Goal: Transaction & Acquisition: Purchase product/service

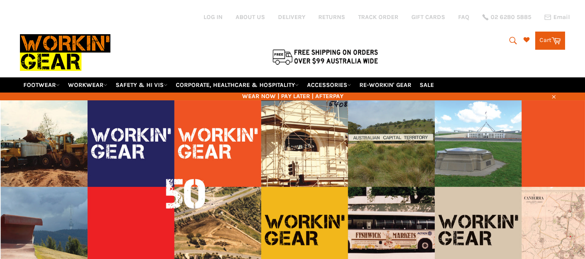
drag, startPoint x: 0, startPoint y: 0, endPoint x: 515, endPoint y: 42, distance: 516.3
click at [515, 42] on icon "submit" at bounding box center [513, 41] width 10 height 10
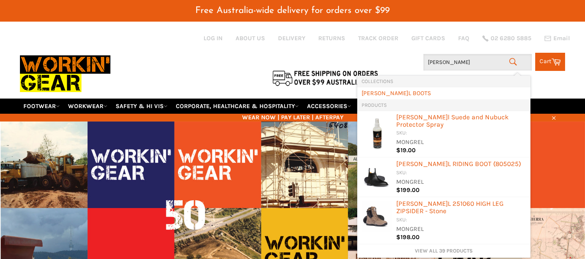
type input "mongrel"
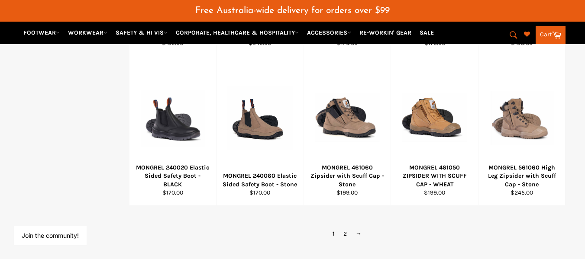
scroll to position [588, 0]
click at [357, 231] on link "→" at bounding box center [358, 233] width 15 height 13
